Goal: Task Accomplishment & Management: Use online tool/utility

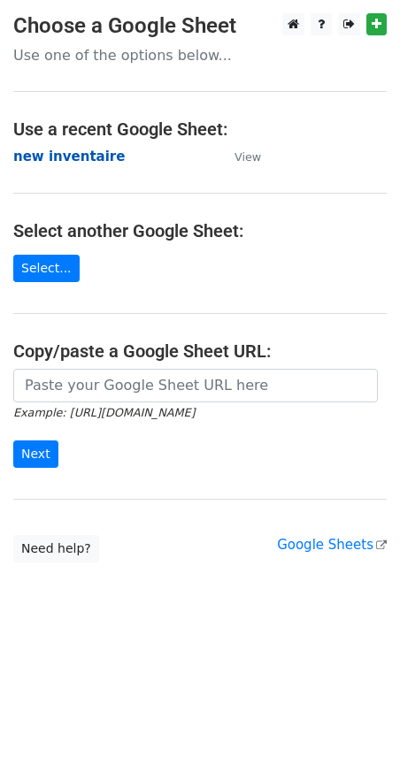
click at [42, 162] on strong "new inventaire" at bounding box center [68, 157] width 111 height 16
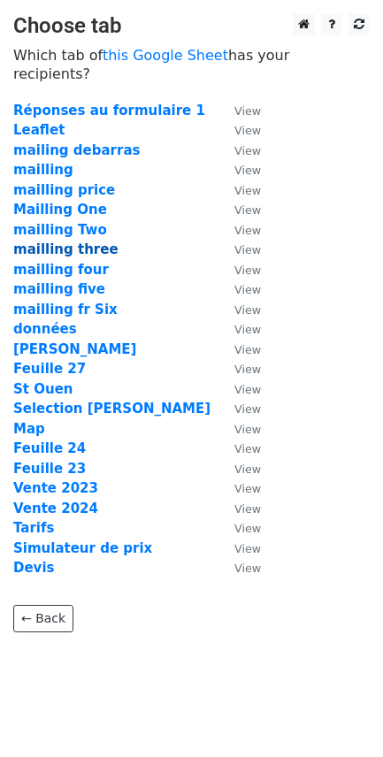
click at [72, 242] on strong "mailling three" at bounding box center [65, 250] width 105 height 16
click at [60, 242] on strong "mailling three" at bounding box center [65, 250] width 105 height 16
click at [78, 242] on strong "mailling three" at bounding box center [65, 250] width 105 height 16
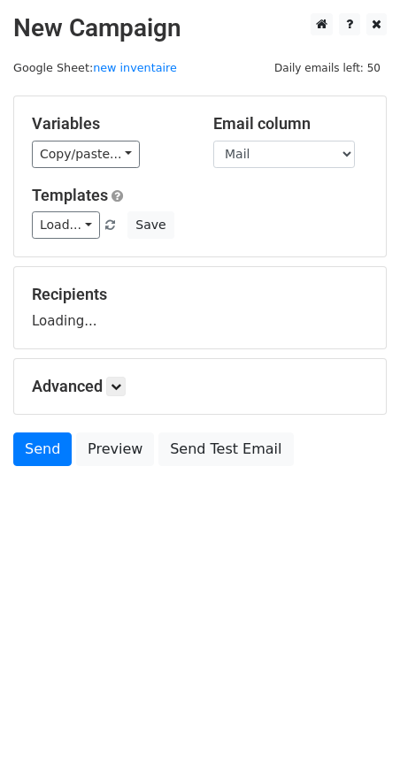
click at [73, 231] on link "Load..." at bounding box center [66, 224] width 68 height 27
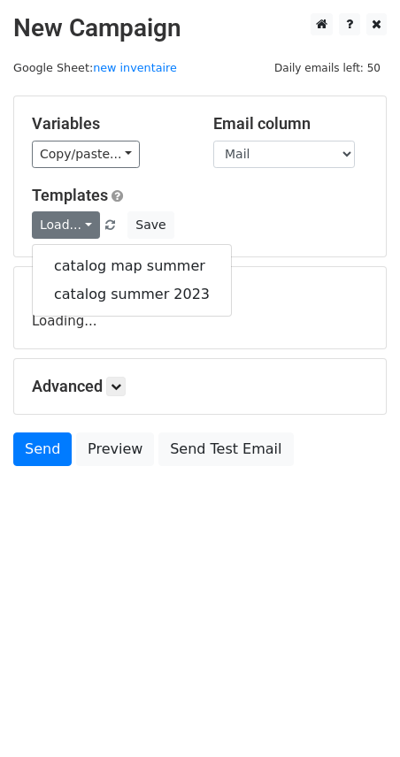
click at [231, 210] on div "Templates Load... catalog map summer catalog summer 2023 Save" at bounding box center [200, 213] width 363 height 54
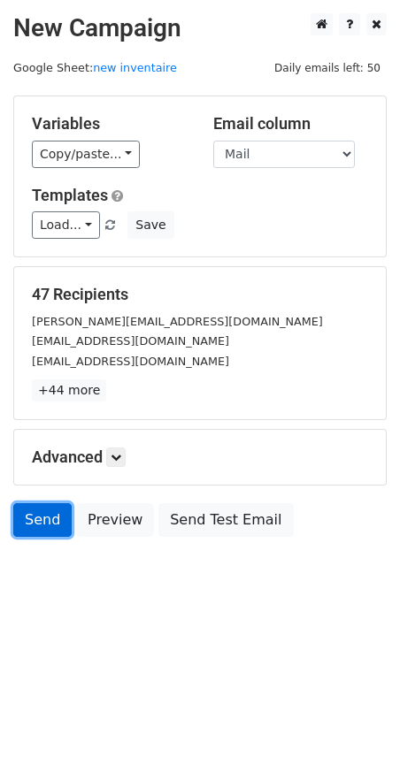
click at [37, 519] on link "Send" at bounding box center [42, 520] width 58 height 34
